Goal: Information Seeking & Learning: Learn about a topic

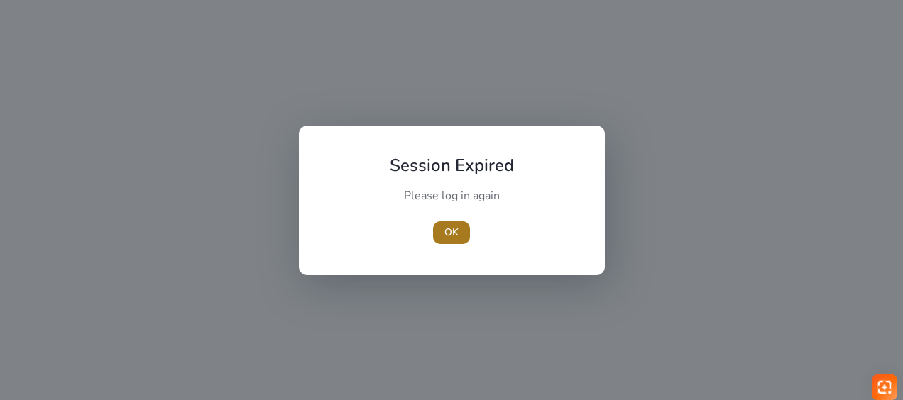
click at [448, 228] on span "OK" at bounding box center [451, 232] width 14 height 15
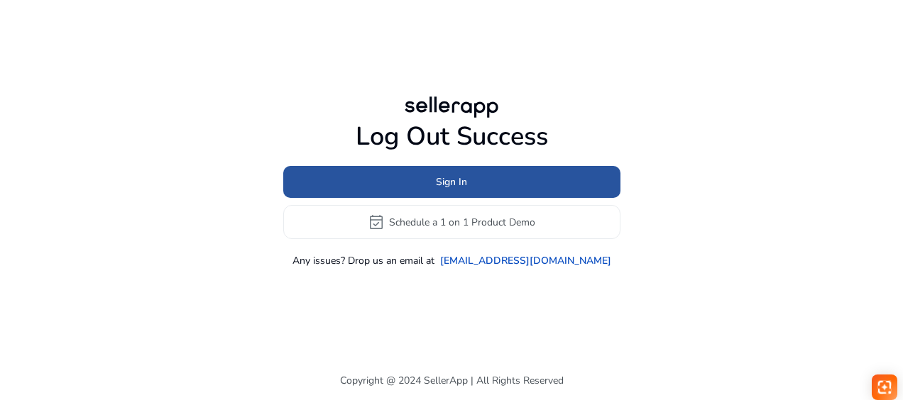
click at [456, 180] on span "Sign In" at bounding box center [451, 182] width 31 height 15
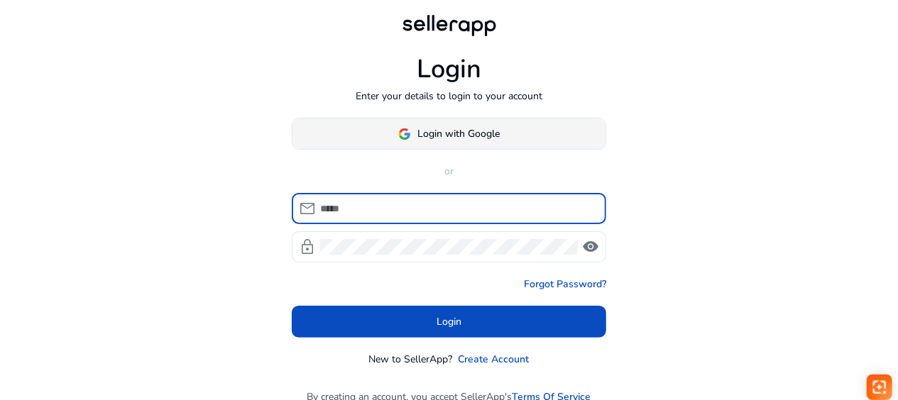
click at [450, 125] on span at bounding box center [448, 134] width 313 height 34
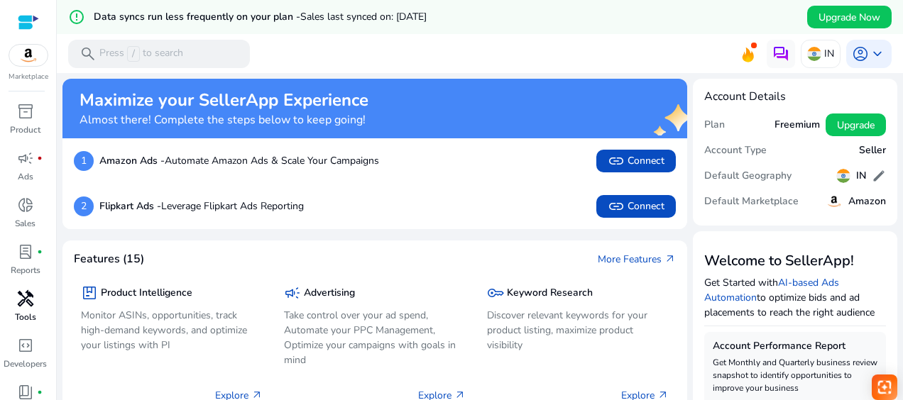
click at [27, 313] on p "Tools" at bounding box center [25, 317] width 21 height 13
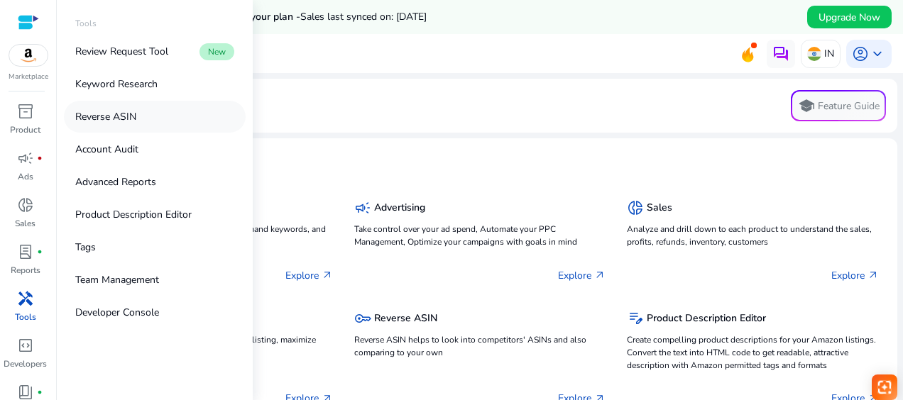
click at [112, 124] on link "Reverse ASIN" at bounding box center [155, 117] width 182 height 32
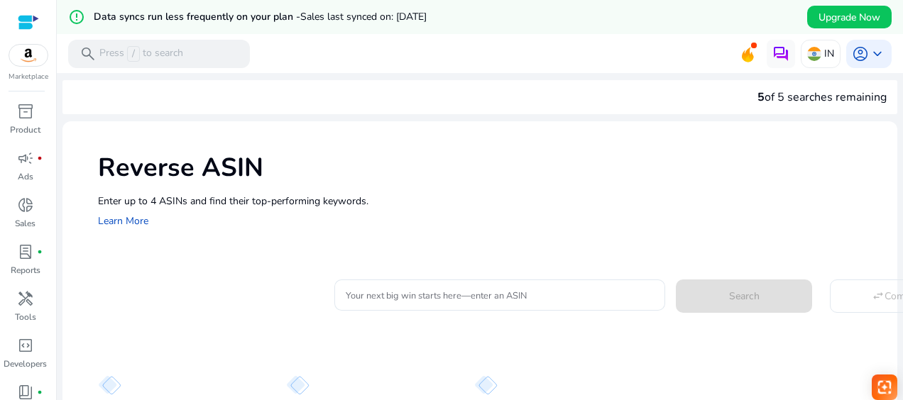
scroll to position [67, 0]
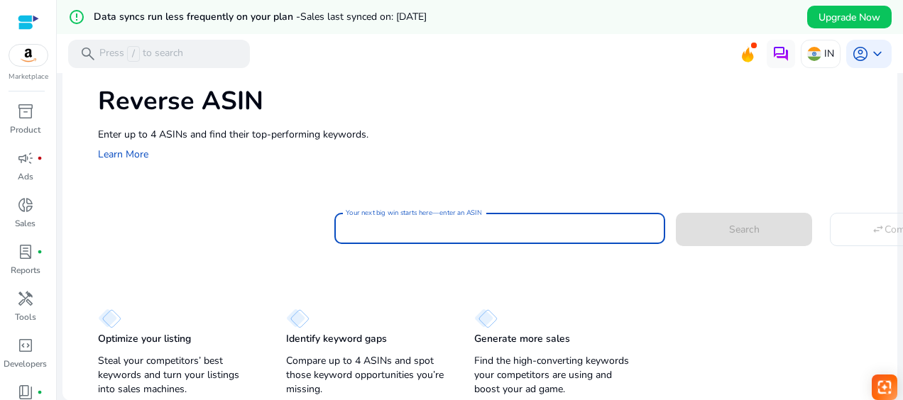
click at [369, 228] on input "Your next big win starts here—enter an ASIN" at bounding box center [500, 229] width 308 height 16
paste input "**********"
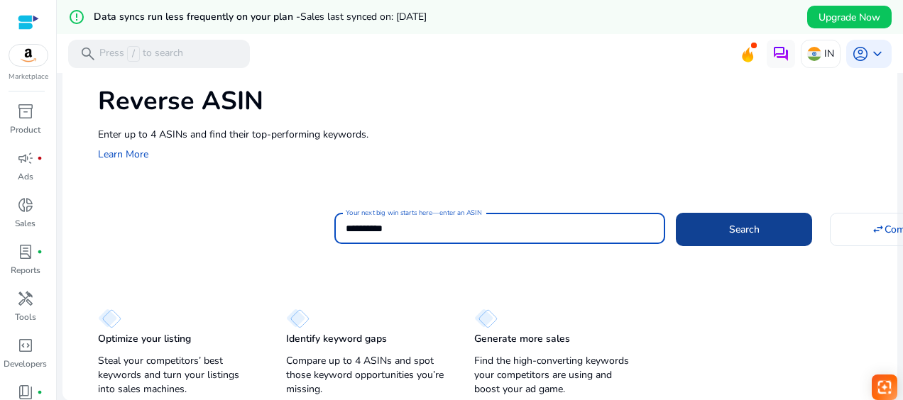
click at [746, 228] on span "Search" at bounding box center [744, 229] width 31 height 15
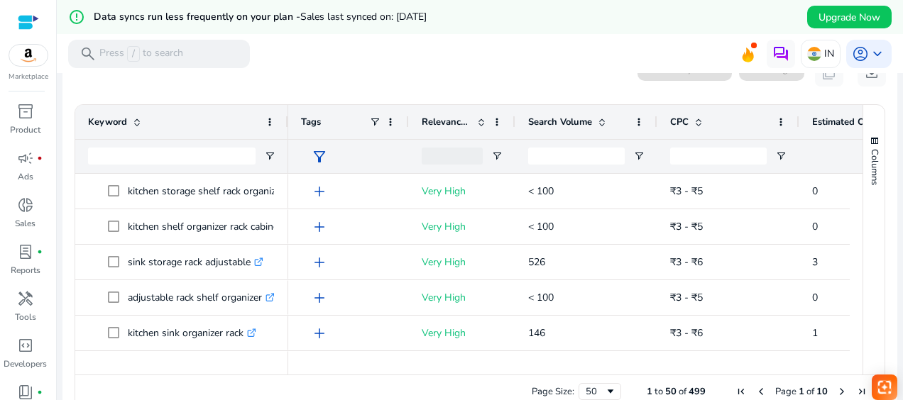
scroll to position [0, 0]
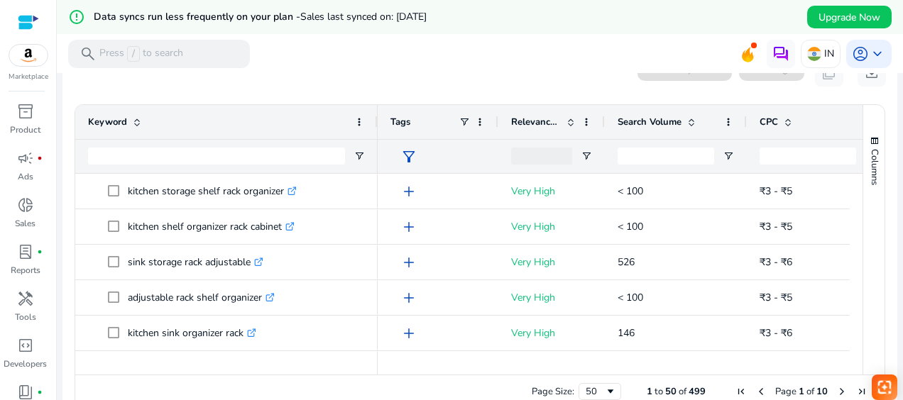
drag, startPoint x: 285, startPoint y: 124, endPoint x: 375, endPoint y: 120, distance: 89.5
click at [375, 120] on div at bounding box center [377, 122] width 6 height 34
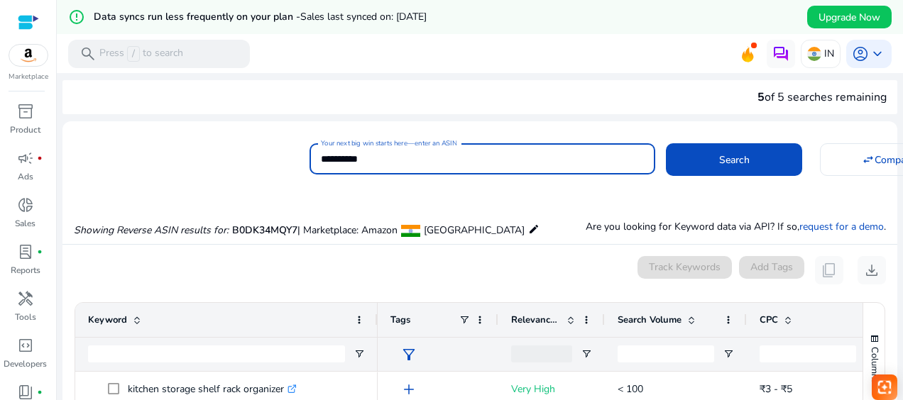
drag, startPoint x: 387, startPoint y: 162, endPoint x: 302, endPoint y: 159, distance: 84.5
click at [302, 159] on div "**********" at bounding box center [473, 157] width 823 height 35
paste input
type input "**********"
click at [666, 143] on button "Search" at bounding box center [734, 159] width 136 height 33
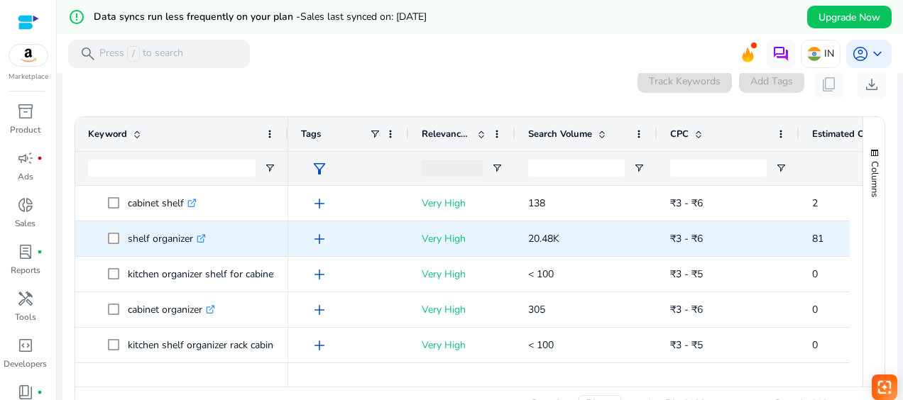
scroll to position [128, 0]
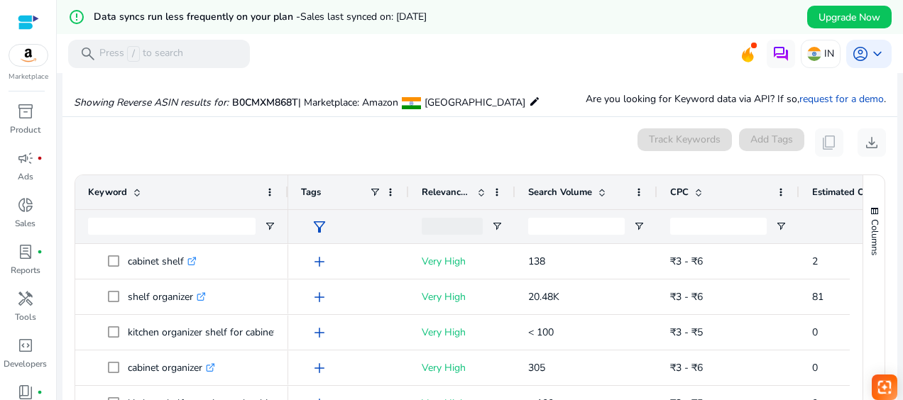
click at [569, 199] on div "Search Volume" at bounding box center [578, 192] width 101 height 27
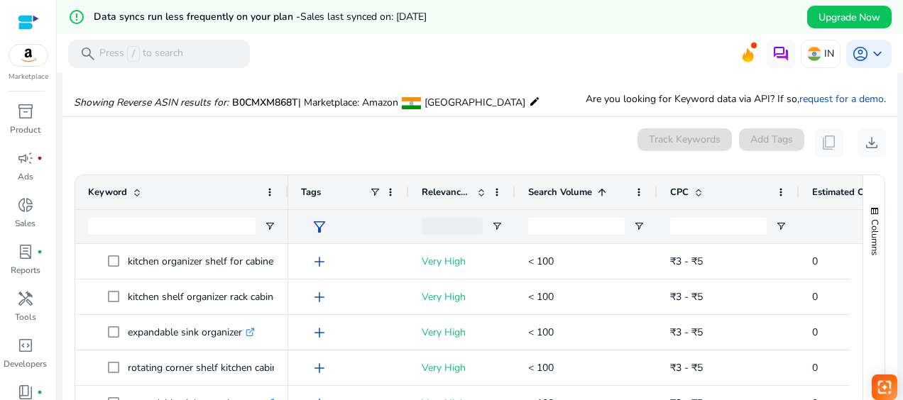
click at [569, 199] on div "Search Volume 1" at bounding box center [578, 192] width 101 height 27
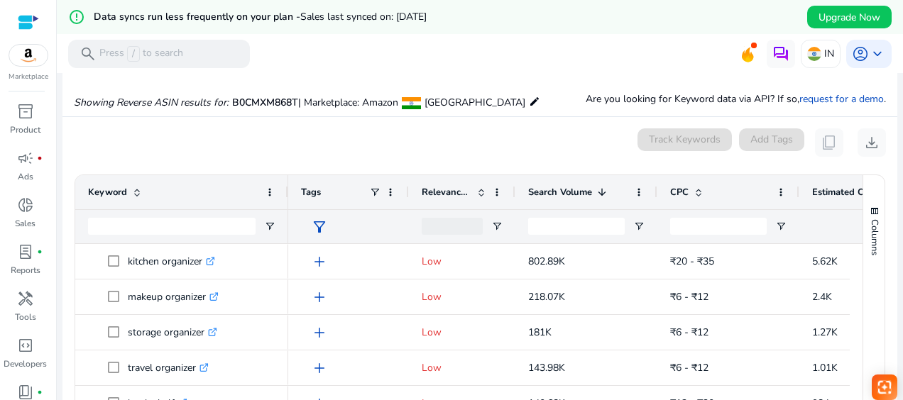
click at [447, 193] on span "Relevance Score" at bounding box center [446, 192] width 50 height 13
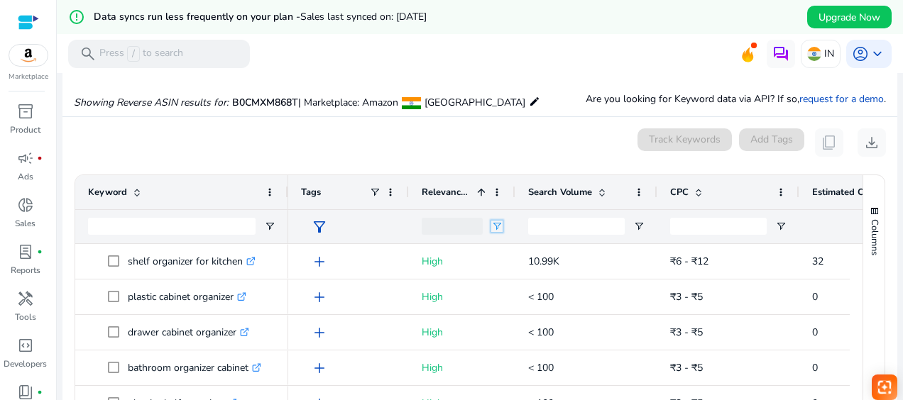
click at [499, 221] on span "Open Filter Menu" at bounding box center [496, 226] width 11 height 11
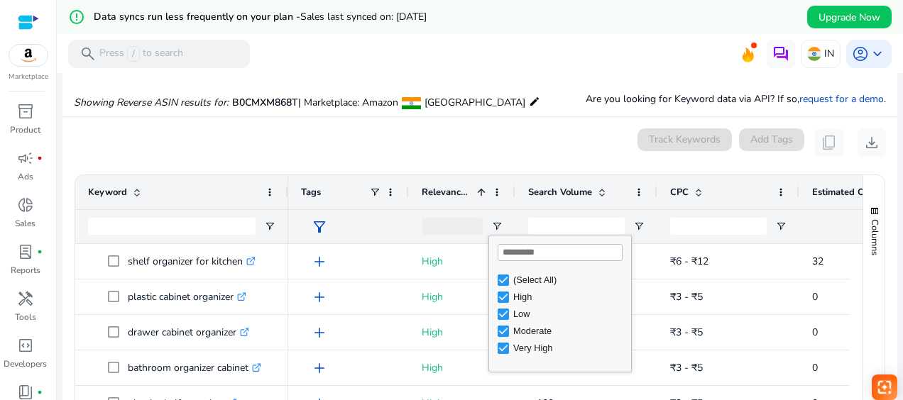
click at [538, 278] on div "(Select All)" at bounding box center [570, 280] width 114 height 11
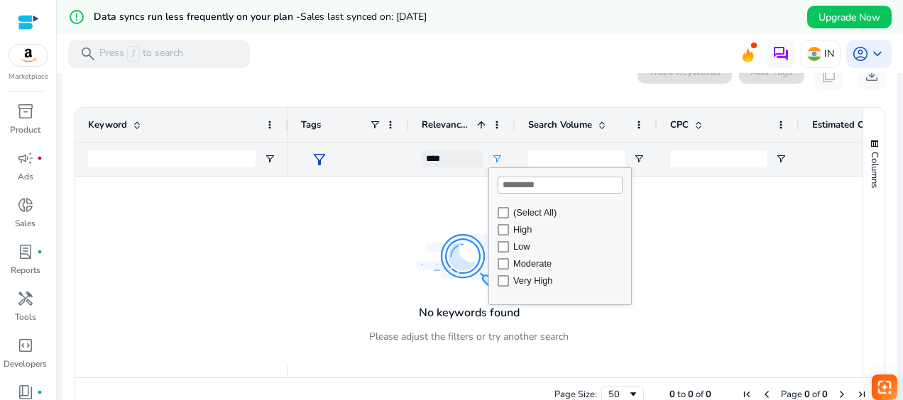
scroll to position [199, 0]
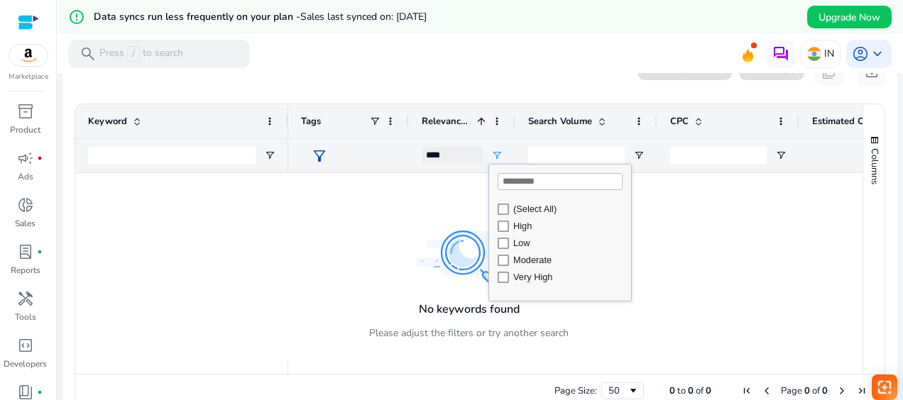
click at [535, 280] on div "Very High" at bounding box center [570, 277] width 114 height 11
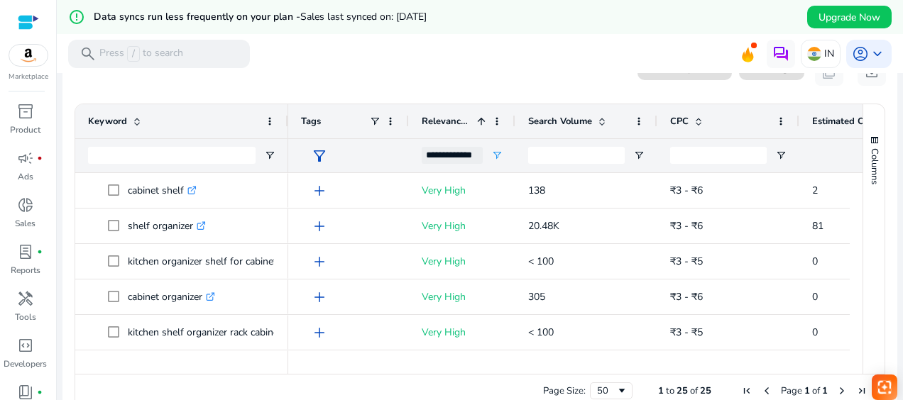
click at [534, 66] on mat-toolbar "search Press / to search IN account_circle keyboard_arrow_down" at bounding box center [480, 53] width 846 height 39
click at [568, 119] on span "Search Volume" at bounding box center [560, 121] width 64 height 13
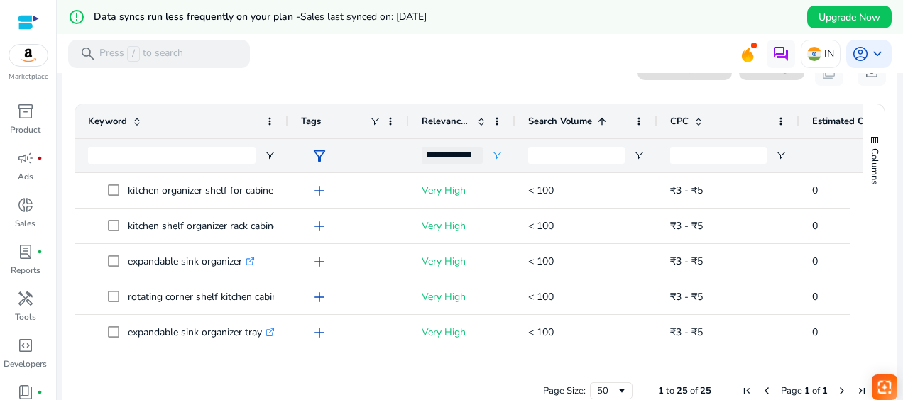
click at [568, 119] on span "Search Volume" at bounding box center [560, 121] width 64 height 13
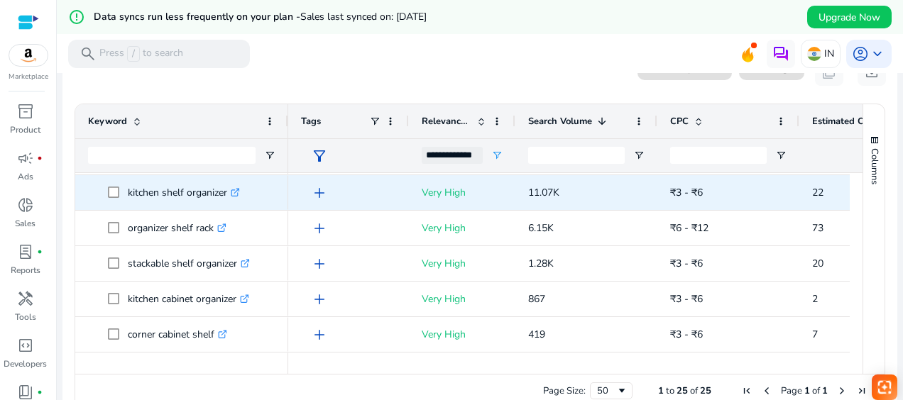
scroll to position [0, 0]
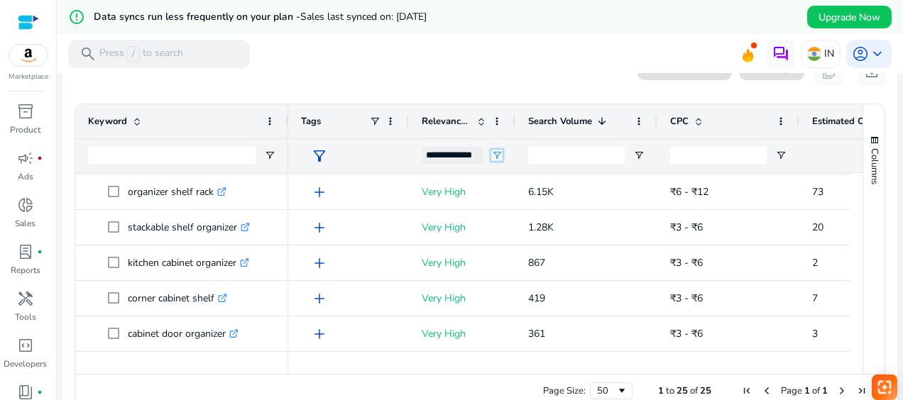
click at [496, 153] on span "Open Filter Menu" at bounding box center [496, 155] width 11 height 11
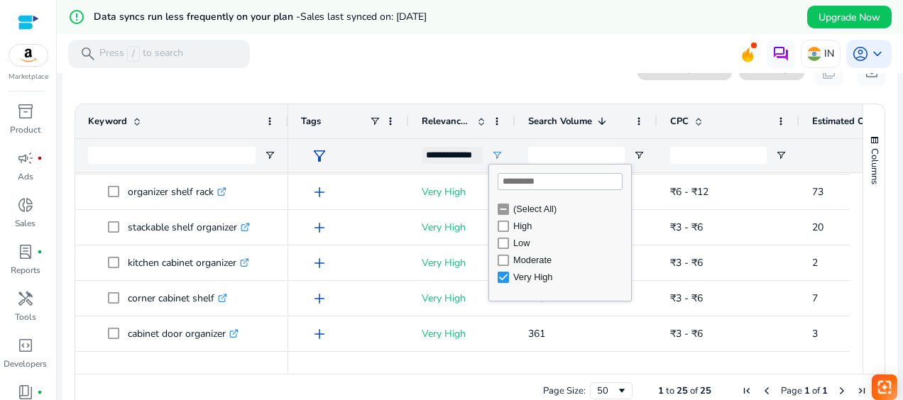
click at [514, 226] on div "High" at bounding box center [570, 226] width 114 height 11
type input "**********"
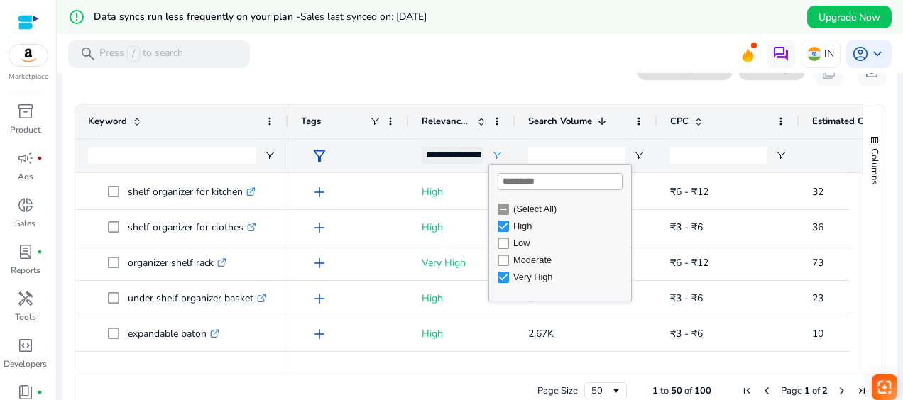
click at [524, 76] on div "0 keyword(s) selected Track Keywords Add Tags content_copy download" at bounding box center [480, 71] width 812 height 28
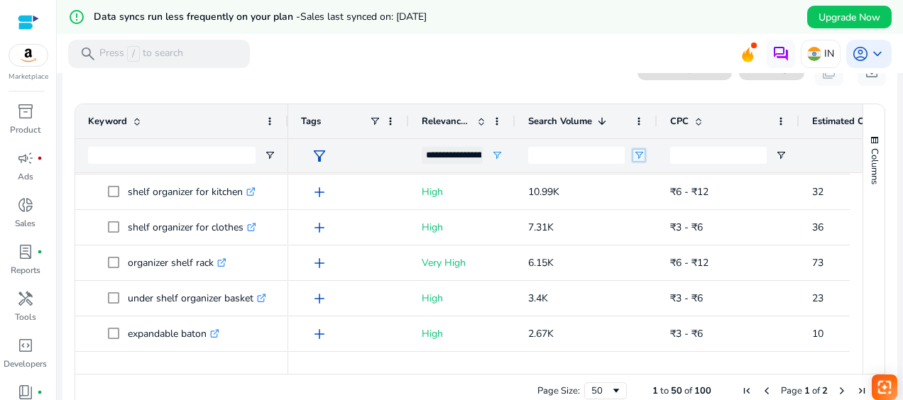
click at [639, 154] on span "Open Filter Menu" at bounding box center [638, 155] width 11 height 11
click at [603, 121] on span at bounding box center [601, 121] width 11 height 11
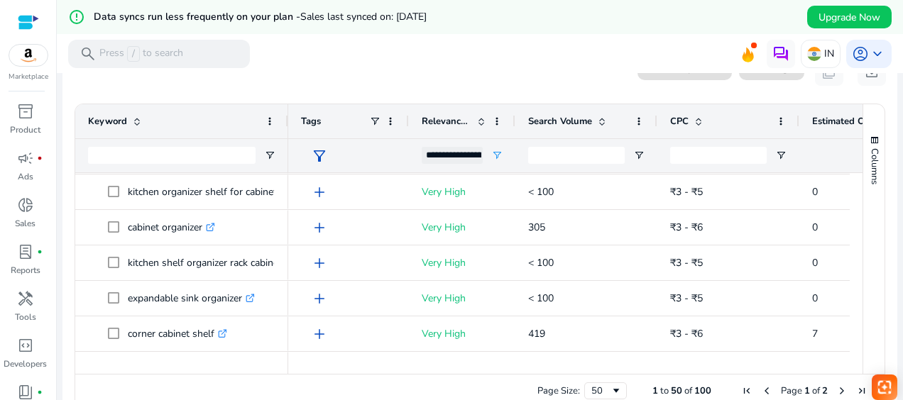
click at [603, 121] on span at bounding box center [601, 121] width 11 height 11
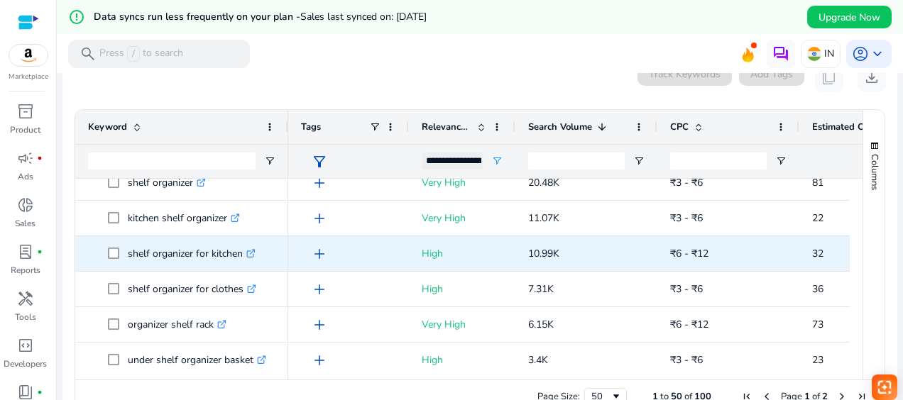
scroll to position [22, 0]
